Goal: Task Accomplishment & Management: Complete application form

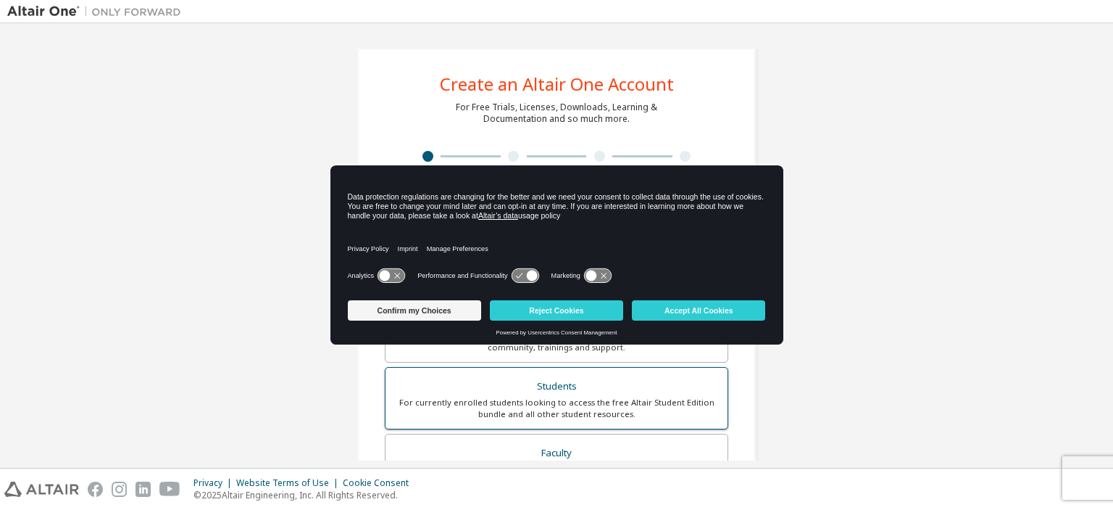
click at [551, 389] on div "Students" at bounding box center [556, 386] width 325 height 20
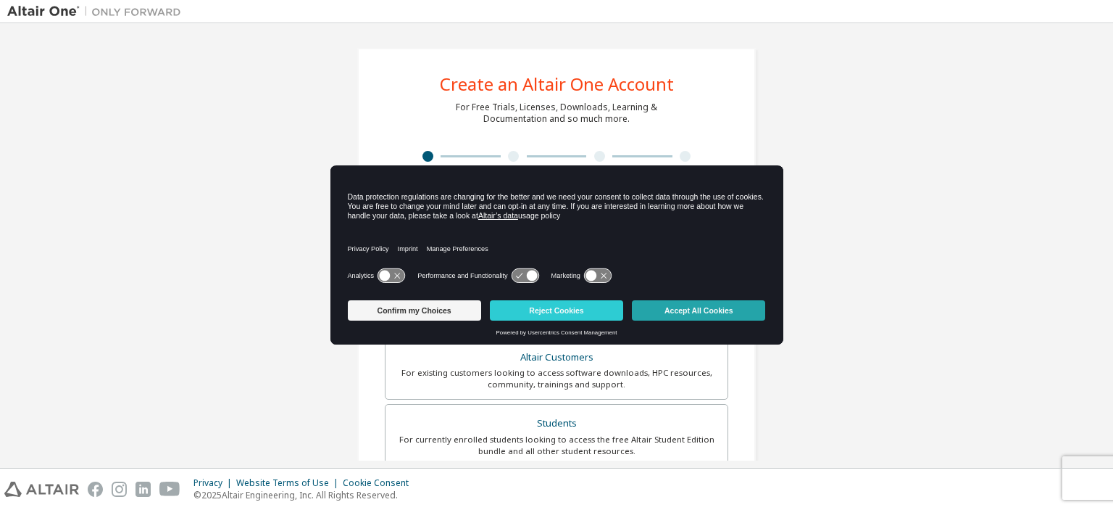
click at [678, 304] on button "Accept All Cookies" at bounding box center [698, 310] width 133 height 20
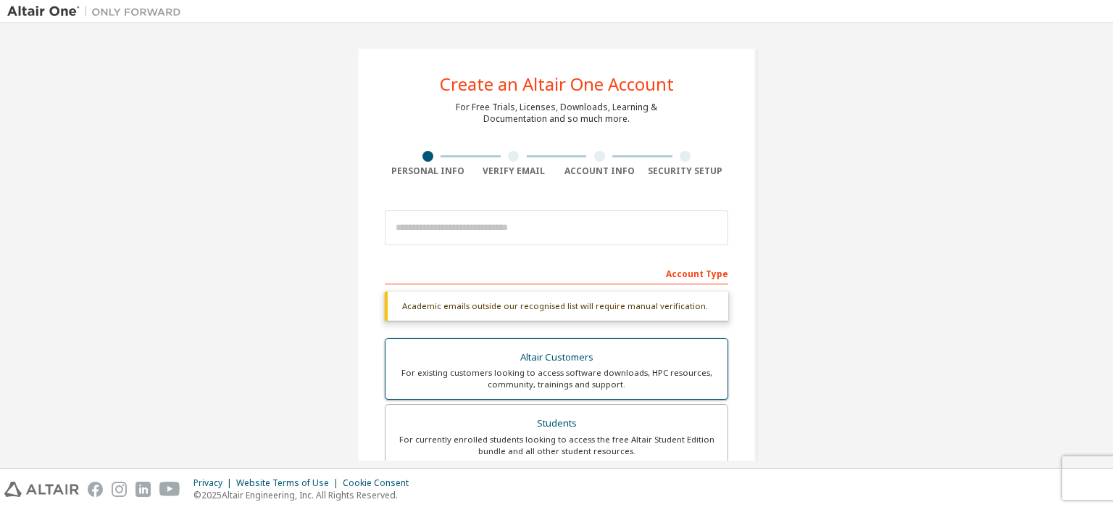
click at [562, 359] on div "Altair Customers" at bounding box center [556, 357] width 325 height 20
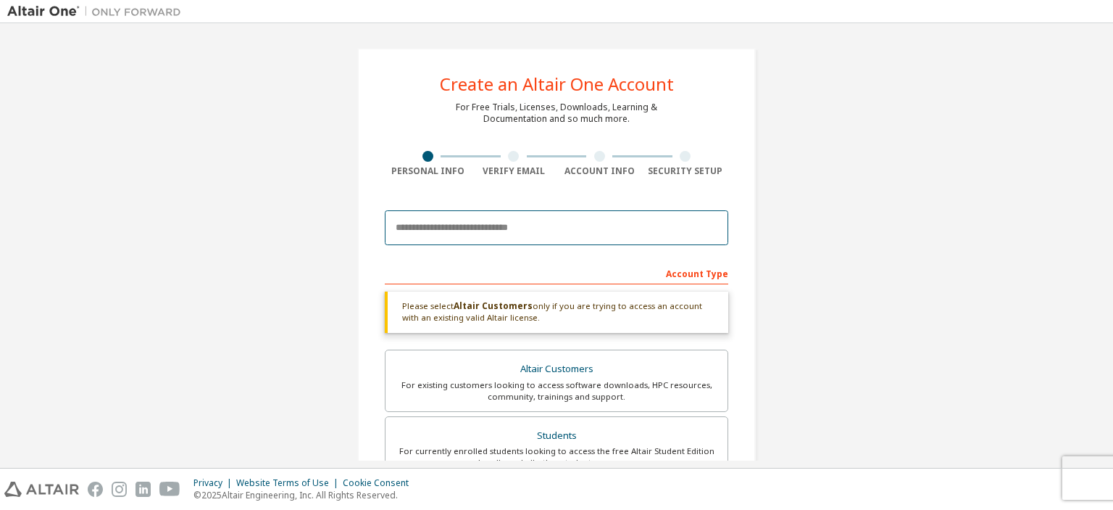
click at [457, 226] on input "email" at bounding box center [557, 227] width 344 height 35
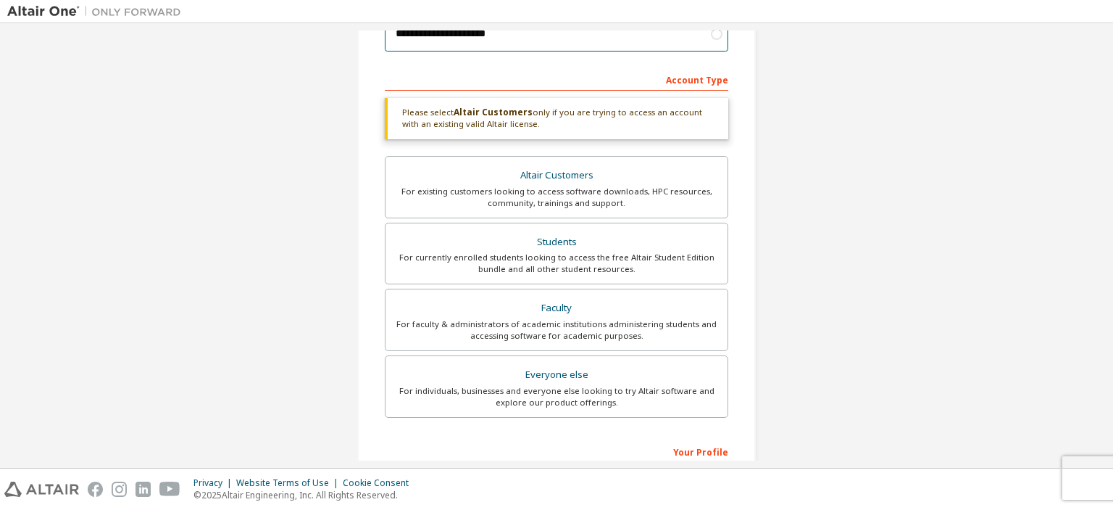
scroll to position [191, 0]
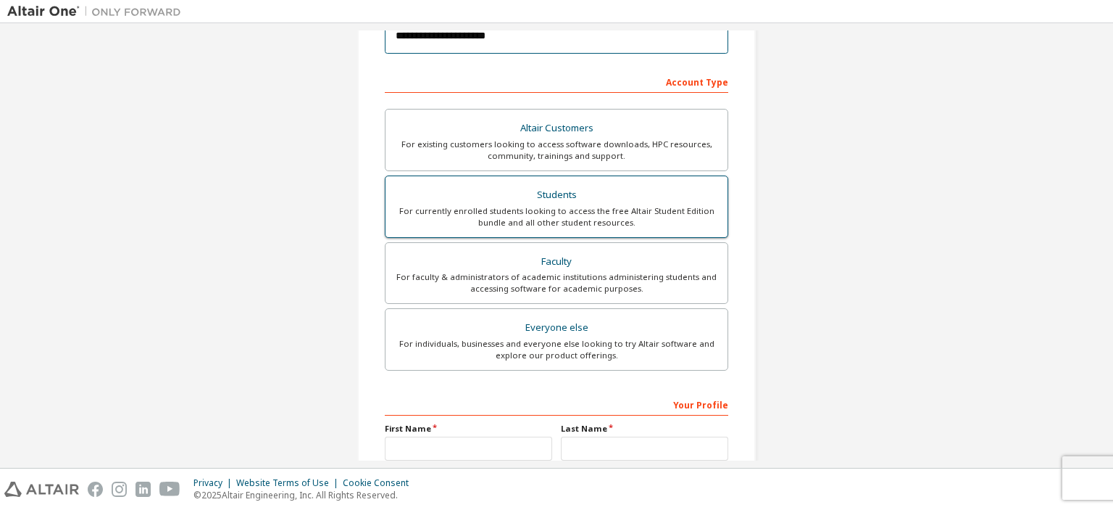
type input "**********"
click at [560, 195] on div "Students" at bounding box center [556, 195] width 325 height 20
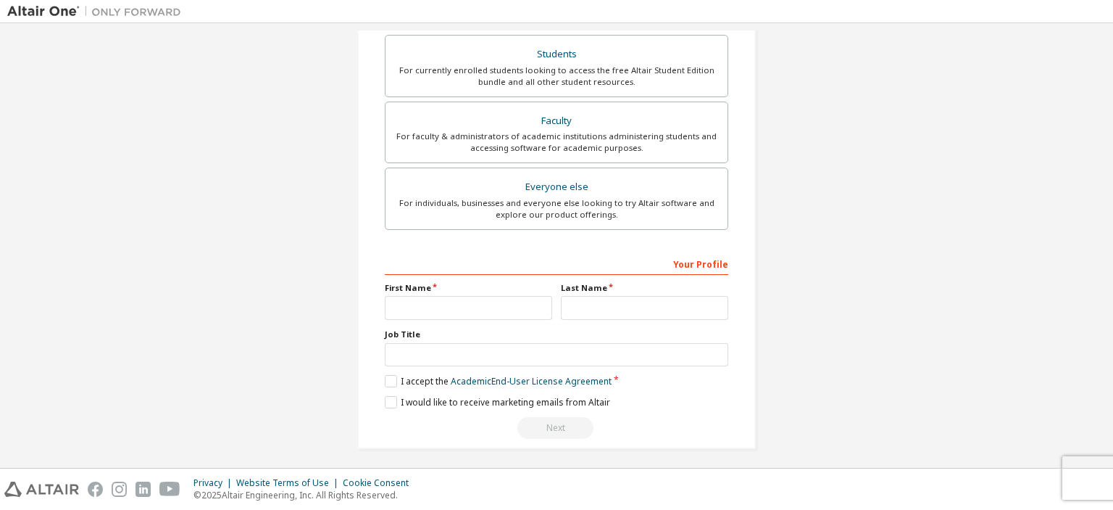
scroll to position [334, 0]
click at [389, 302] on input "text" at bounding box center [468, 306] width 167 height 24
type input "******"
click at [622, 306] on input "text" at bounding box center [644, 306] width 167 height 24
type input "*****"
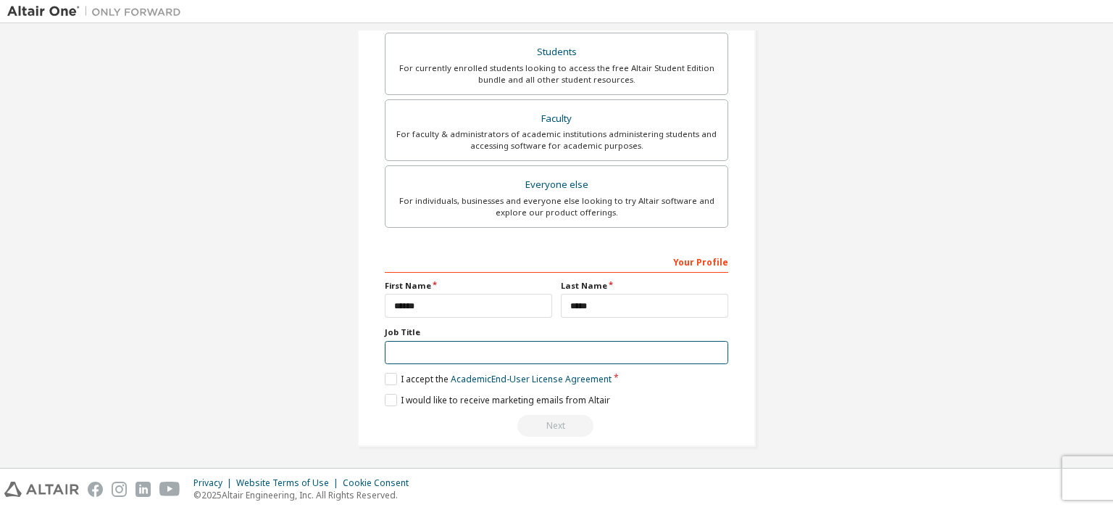
click at [452, 346] on input "text" at bounding box center [557, 353] width 344 height 24
type input "**********"
click at [385, 373] on label "I accept the Academic End-User License Agreement" at bounding box center [498, 379] width 227 height 12
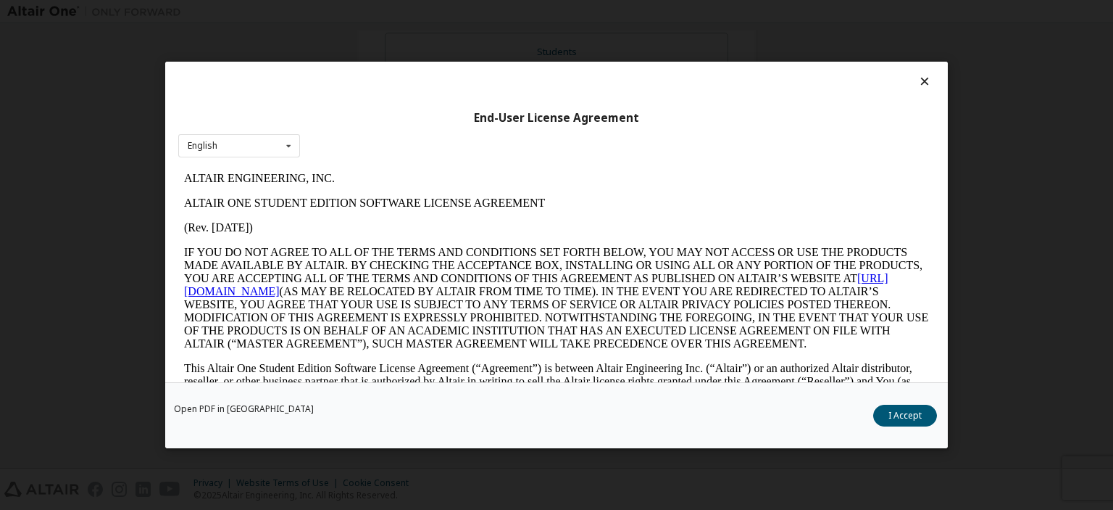
scroll to position [0, 0]
click at [906, 417] on button "I Accept" at bounding box center [905, 415] width 64 height 22
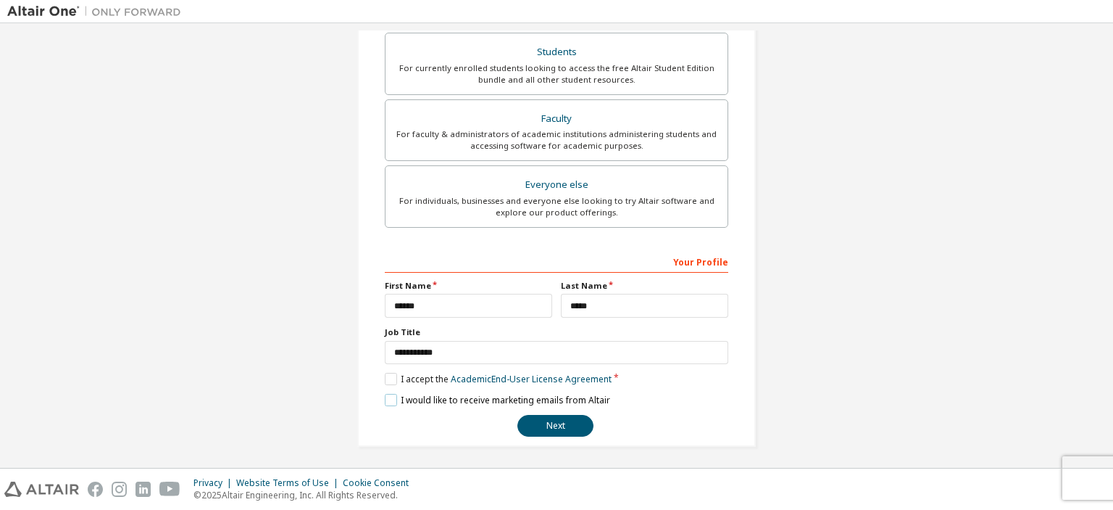
click at [389, 397] on label "I would like to receive marketing emails from Altair" at bounding box center [497, 400] width 225 height 12
click at [557, 423] on button "Next" at bounding box center [556, 426] width 76 height 22
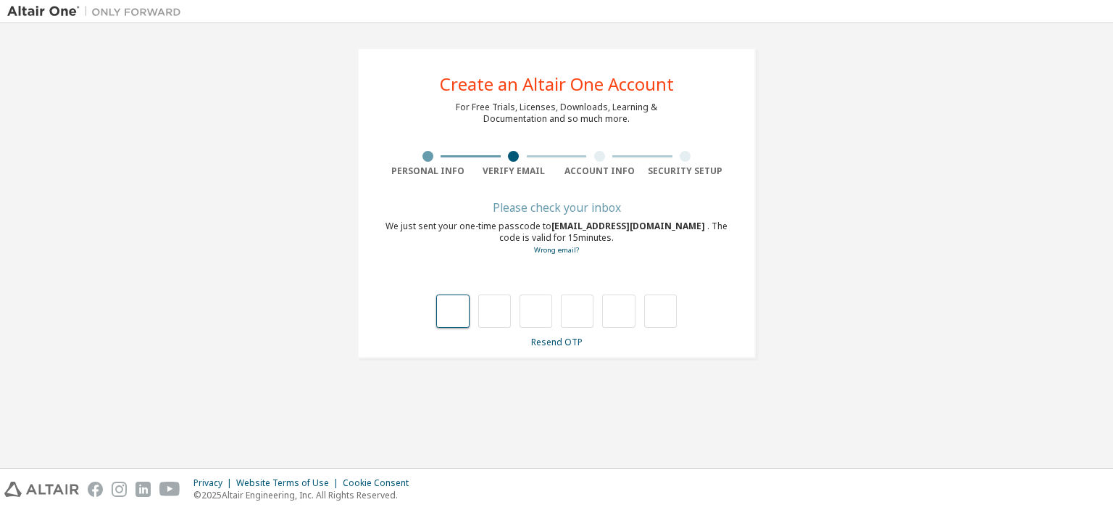
type input "*"
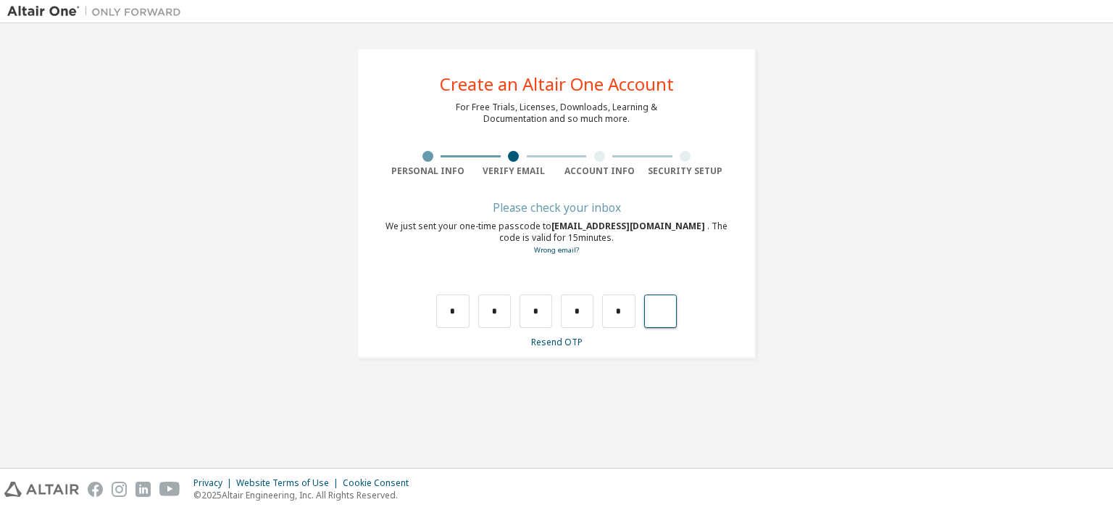
type input "*"
